Goal: Navigation & Orientation: Find specific page/section

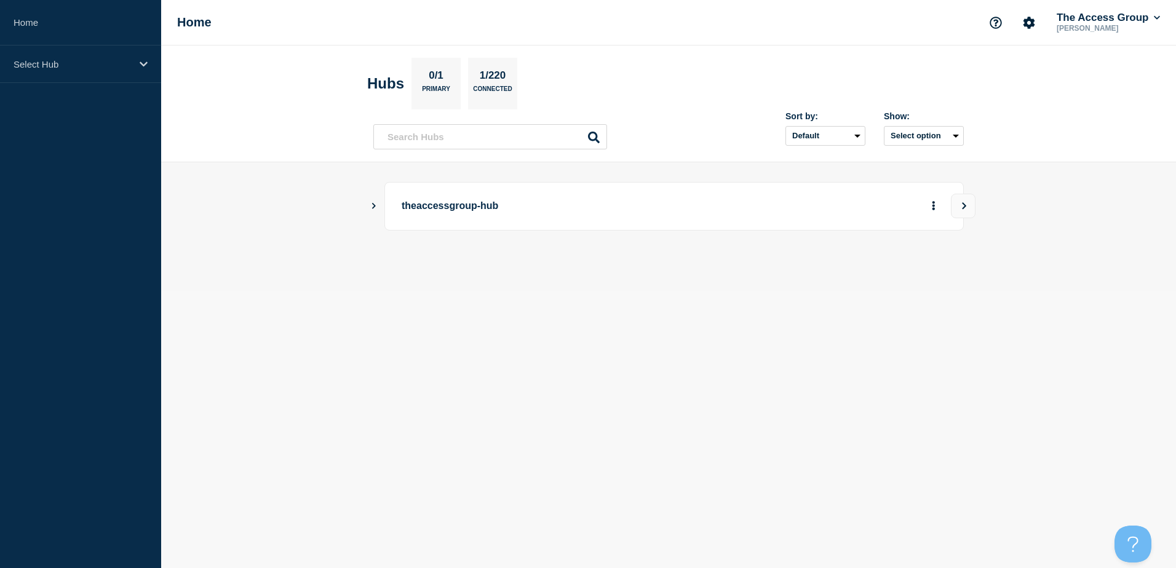
click at [451, 202] on p "theaccessgroup-hub" at bounding box center [572, 206] width 340 height 23
click at [371, 205] on icon "Show Connected Hubs" at bounding box center [374, 205] width 8 height 6
click at [466, 266] on p "Hospitality" at bounding box center [514, 268] width 193 height 25
click at [886, 275] on button "See overview" at bounding box center [890, 268] width 65 height 25
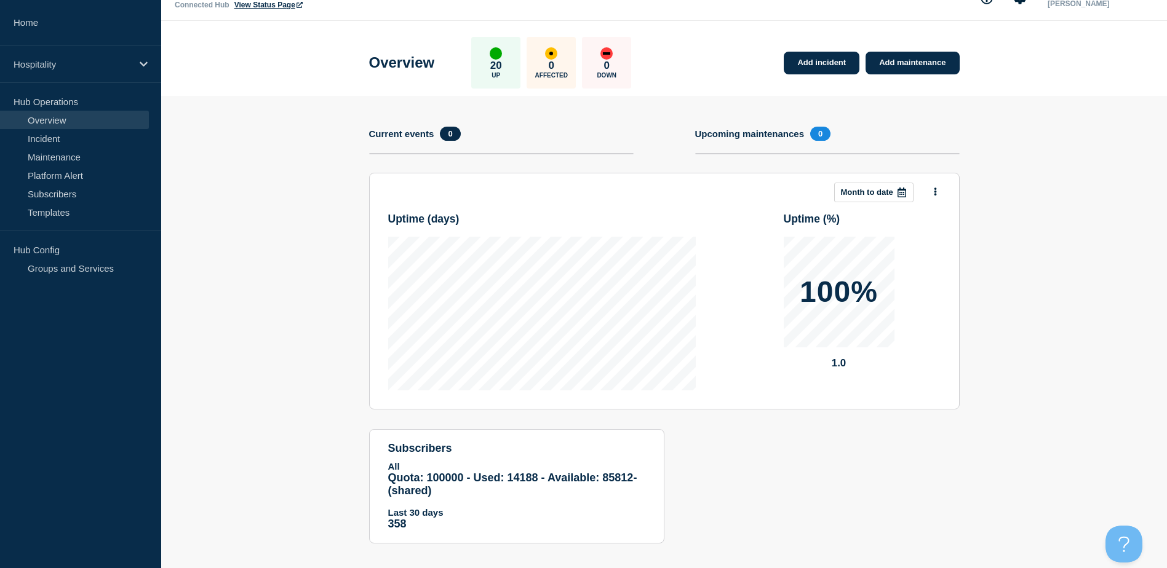
scroll to position [37, 0]
